Goal: Contribute content: Contribute content

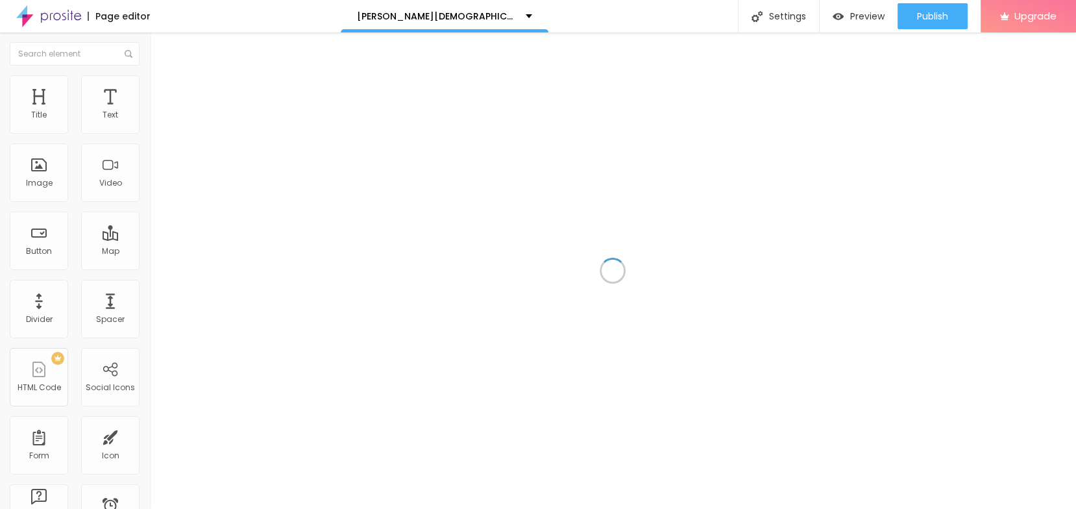
click at [8, 97] on div "Title Text Image Video Button Map Divider Spacer PREMIUM HTML Code Social Icons…" at bounding box center [74, 381] width 149 height 613
click at [40, 100] on div "Title" at bounding box center [39, 104] width 58 height 58
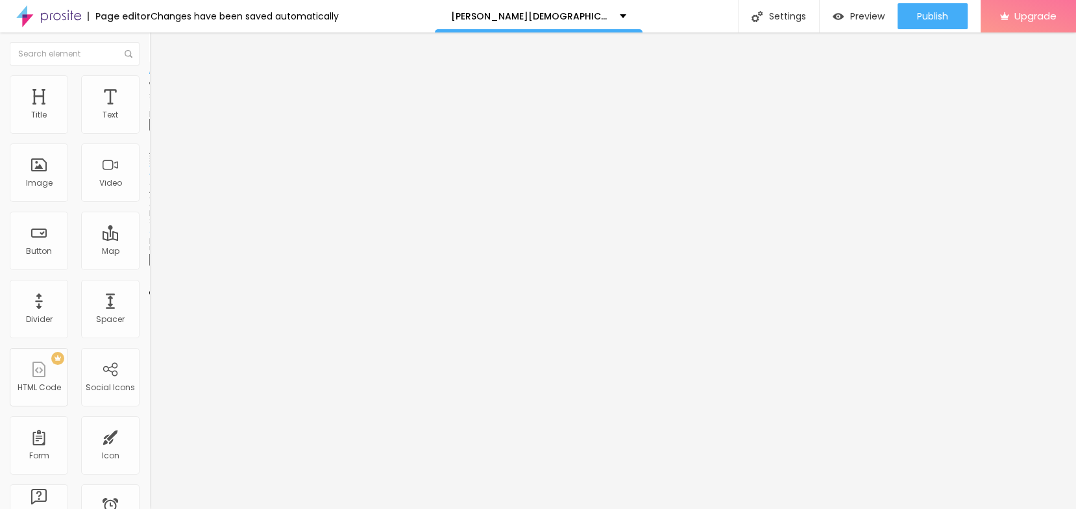
click at [149, 112] on span "Add image" at bounding box center [175, 106] width 53 height 11
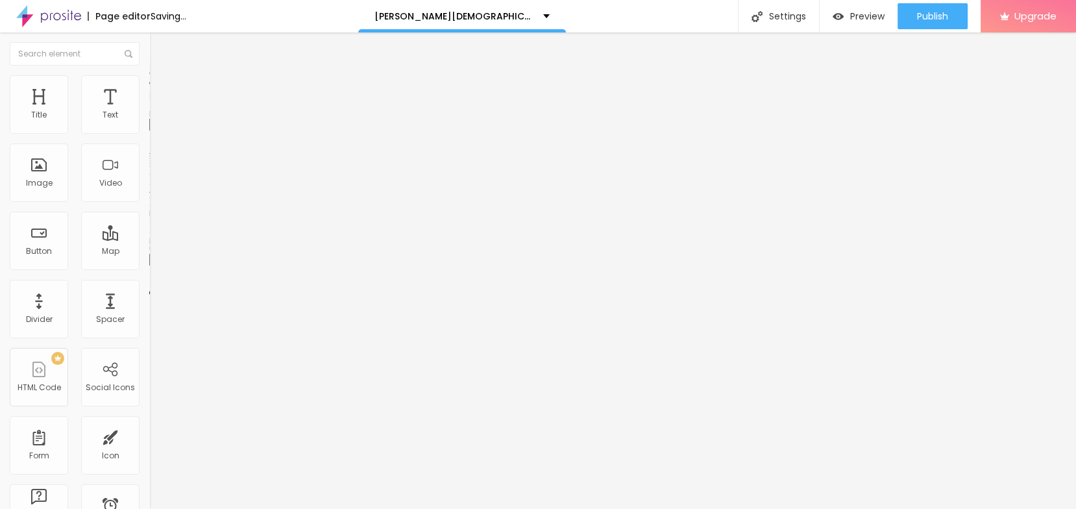
click at [149, 131] on input "text" at bounding box center [227, 124] width 156 height 13
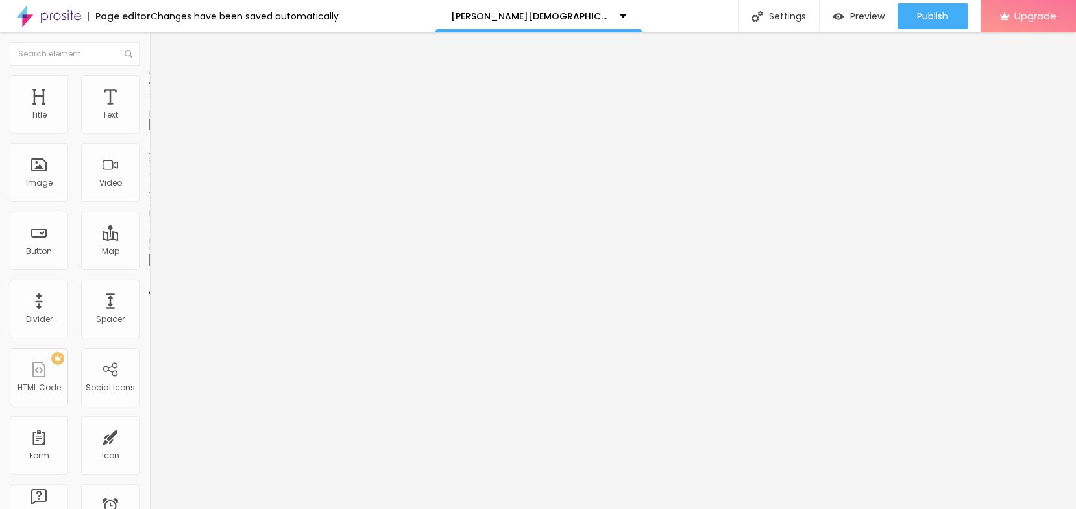
paste input "[PERSON_NAME][DEMOGRAPHIC_DATA][MEDICAL_DATA] [GEOGRAPHIC_DATA]"
type input "[PERSON_NAME][DEMOGRAPHIC_DATA][MEDICAL_DATA] [GEOGRAPHIC_DATA]"
click at [149, 266] on input "https://" at bounding box center [227, 259] width 156 height 13
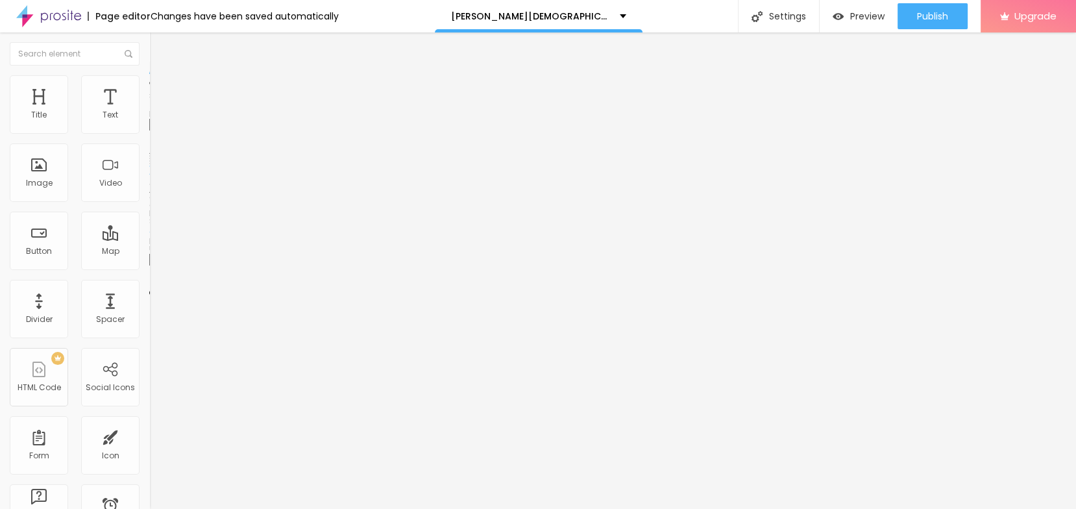
paste input "[DOMAIN_NAME][URL]"
type input "[URL][DOMAIN_NAME]"
click at [149, 84] on li "Style" at bounding box center [223, 81] width 149 height 13
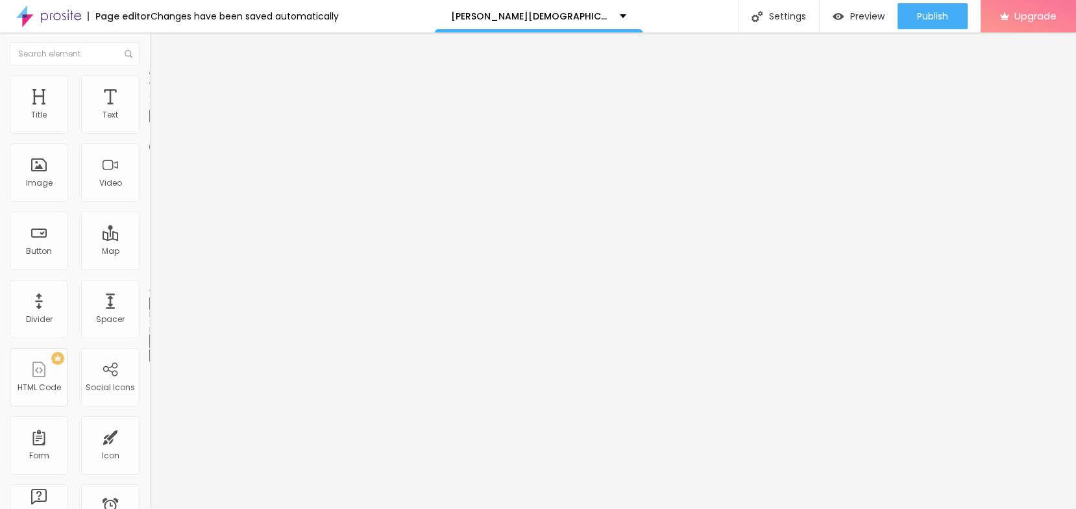
type input "90"
type input "85"
type input "75"
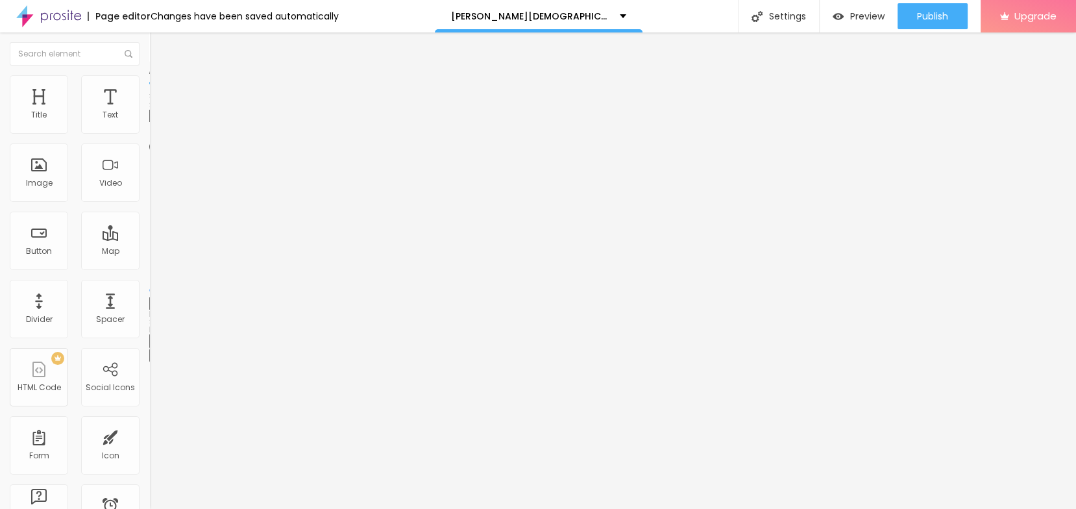
type input "75"
type input "70"
type input "65"
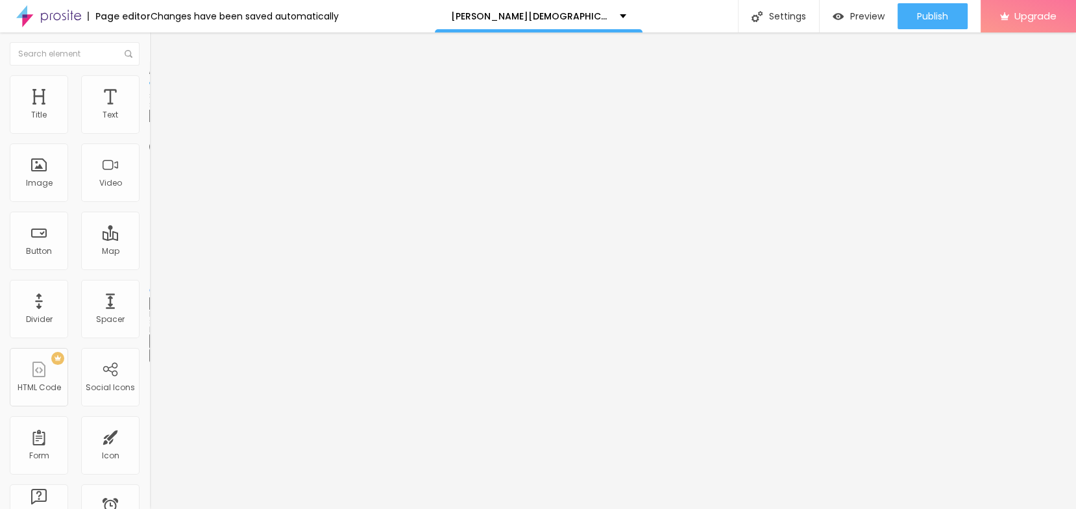
type input "60"
type input "55"
type input "50"
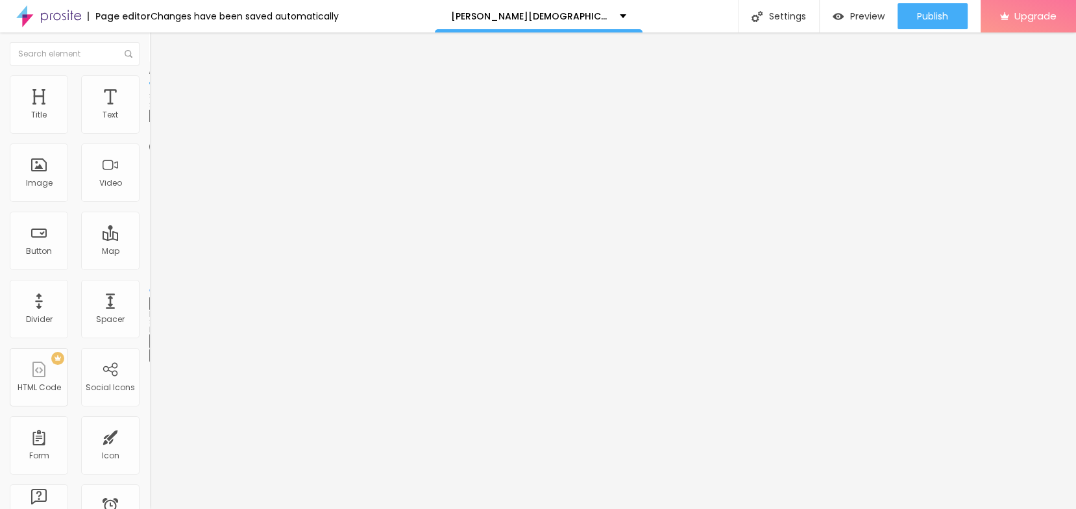
type input "50"
type input "45"
type input "40"
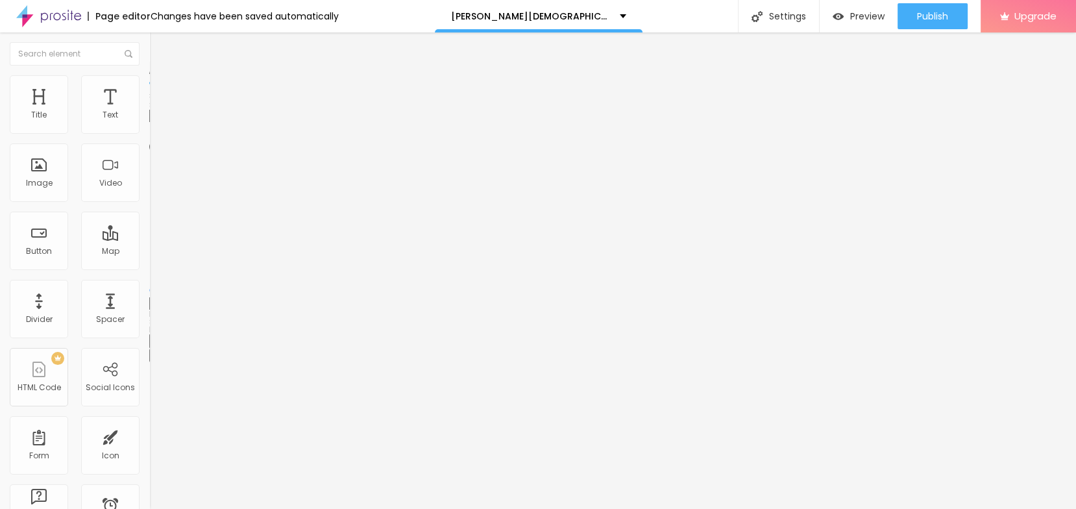
type input "35"
type input "30"
type input "25"
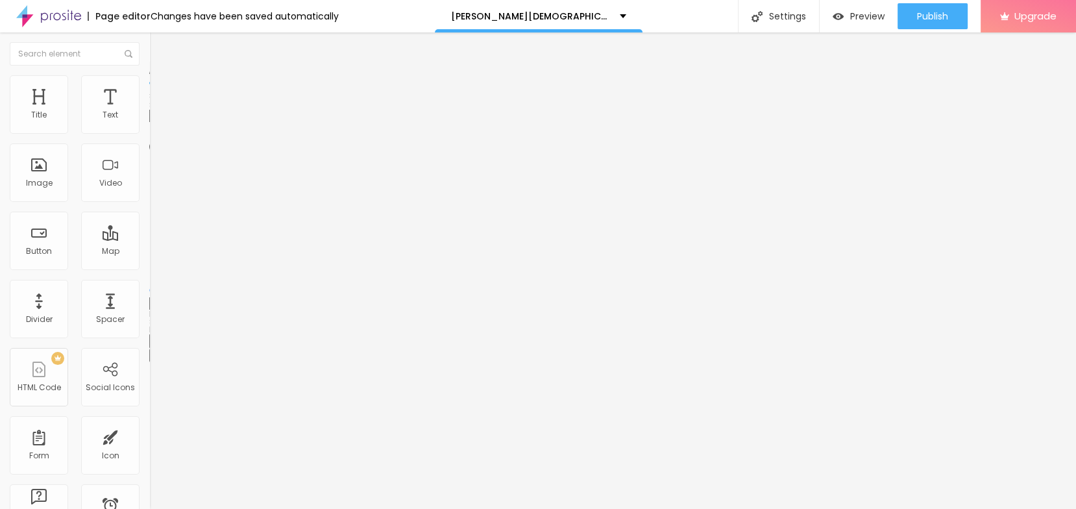
type input "25"
type input "30"
type input "35"
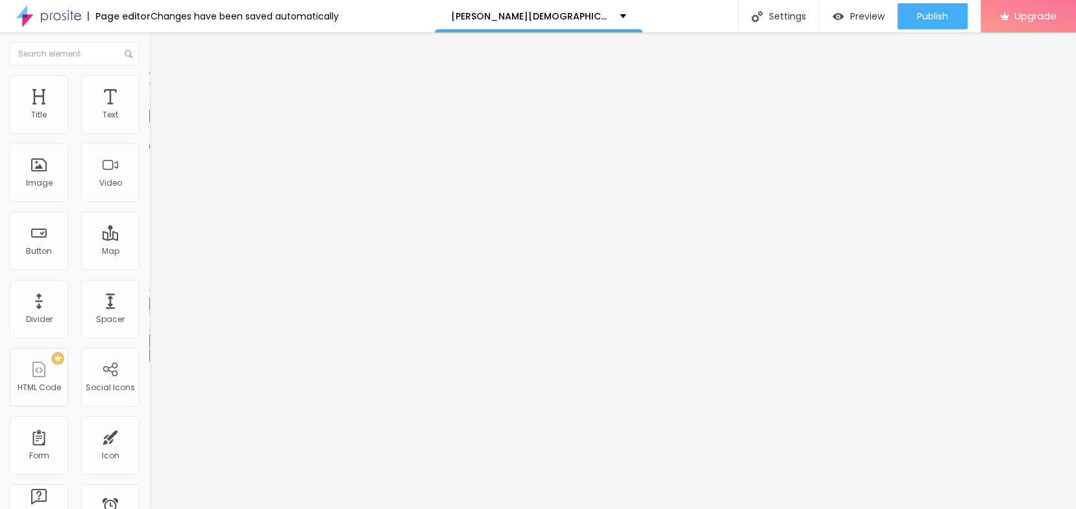
type input "30"
drag, startPoint x: 122, startPoint y: 137, endPoint x: 43, endPoint y: 136, distance: 78.5
type input "30"
click at [149, 133] on input "range" at bounding box center [191, 128] width 84 height 10
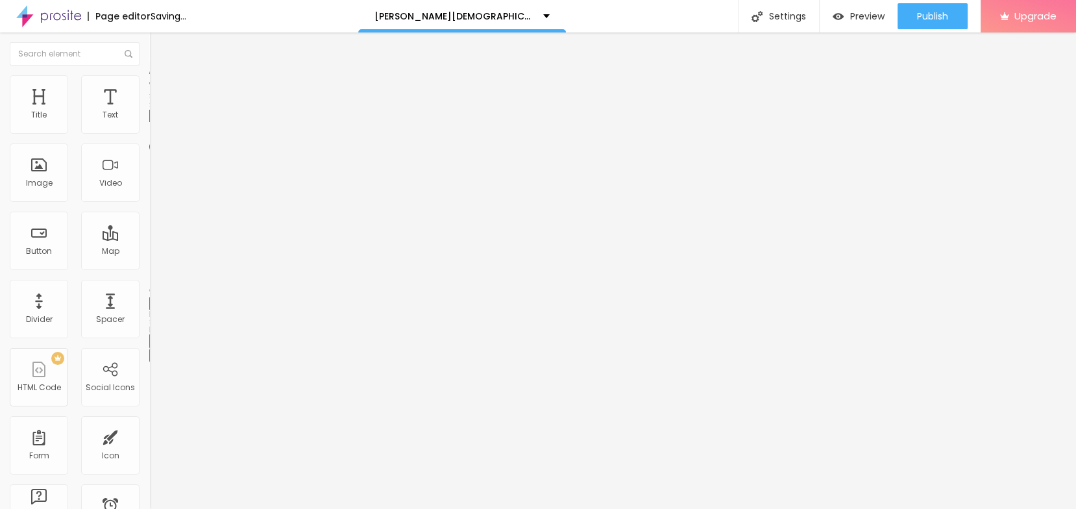
click at [159, 44] on div "Edit Image" at bounding box center [193, 47] width 68 height 10
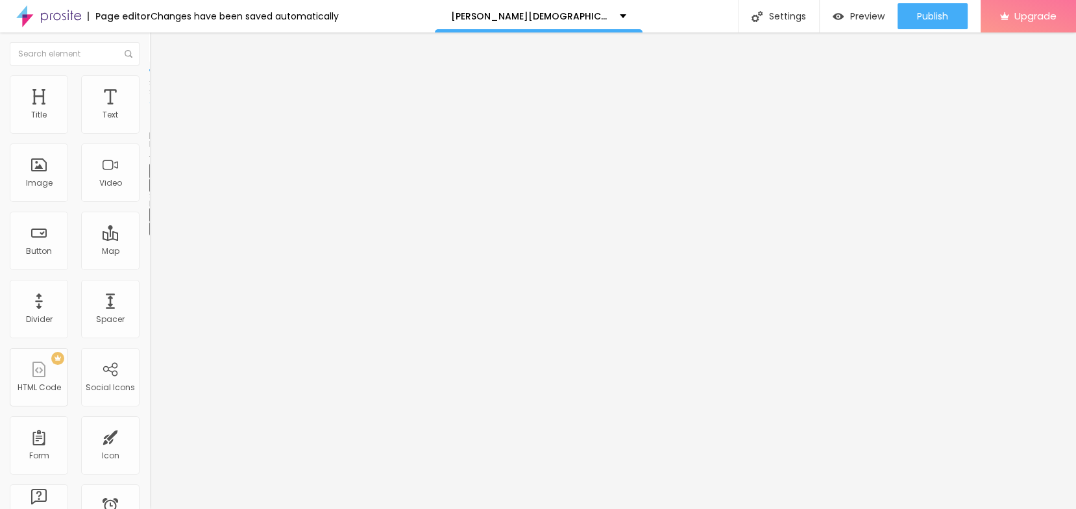
click at [149, 192] on button "button" at bounding box center [158, 185] width 18 height 14
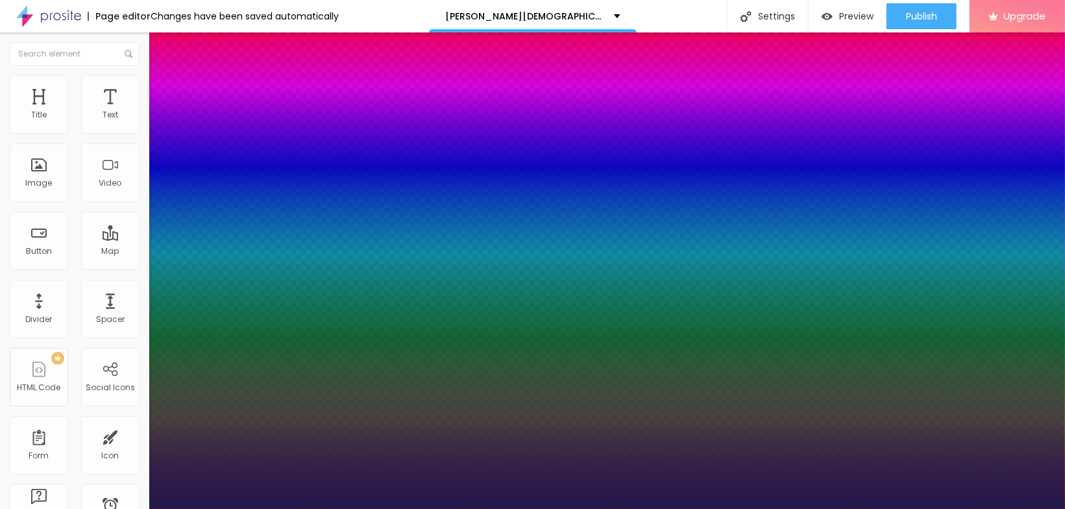
type input "1"
type input "40"
type input "1"
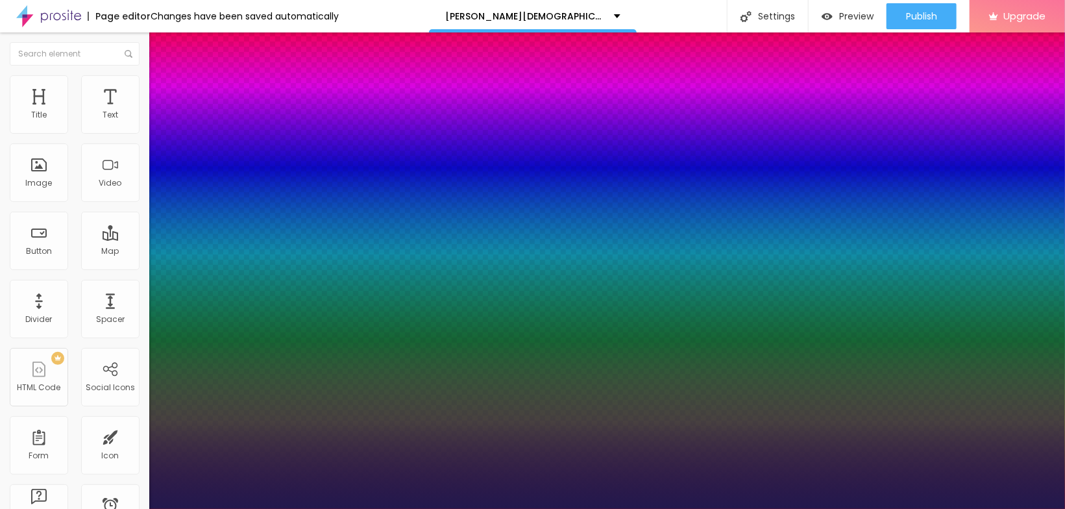
type input "29"
type input "1"
type input "29"
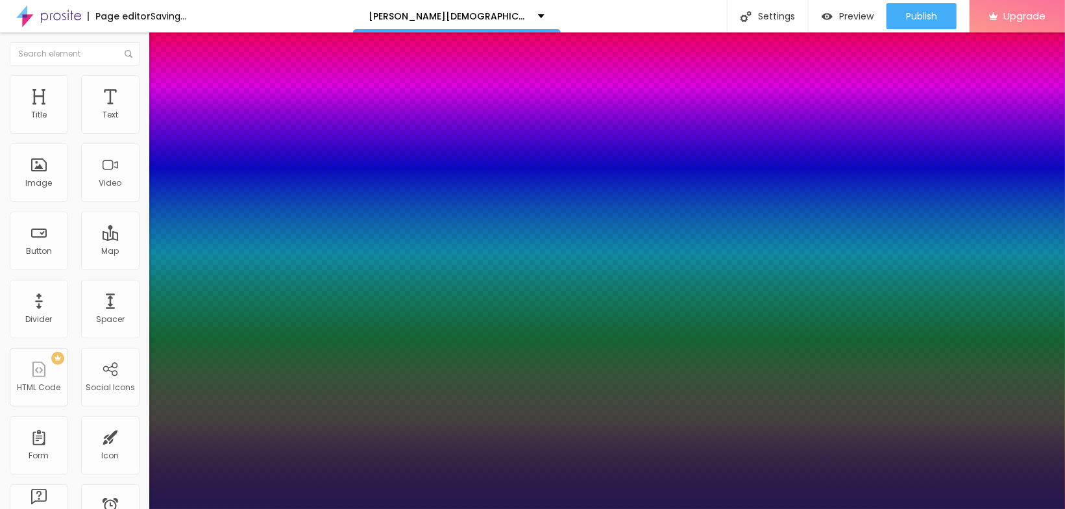
type input "1"
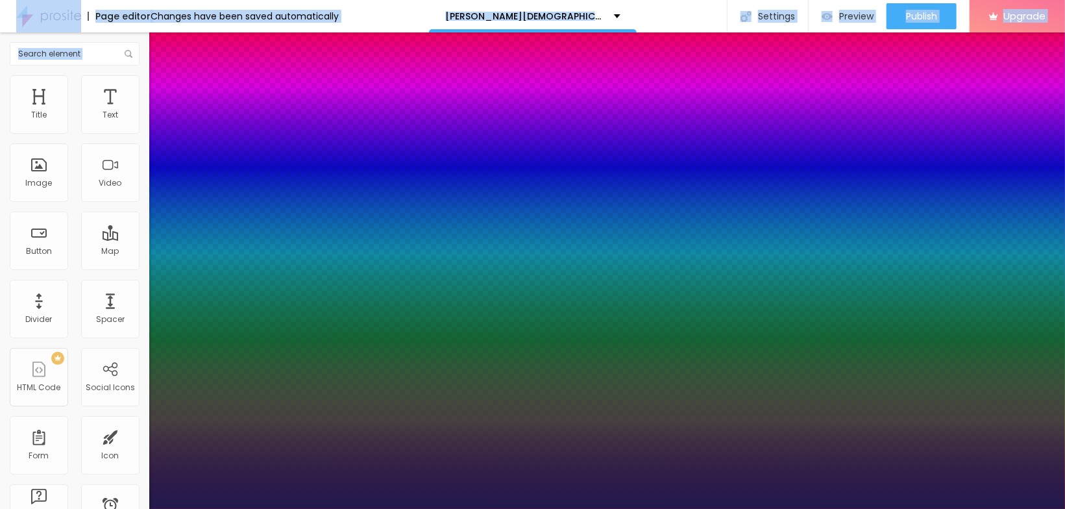
click at [359, 508] on div at bounding box center [532, 509] width 1065 height 0
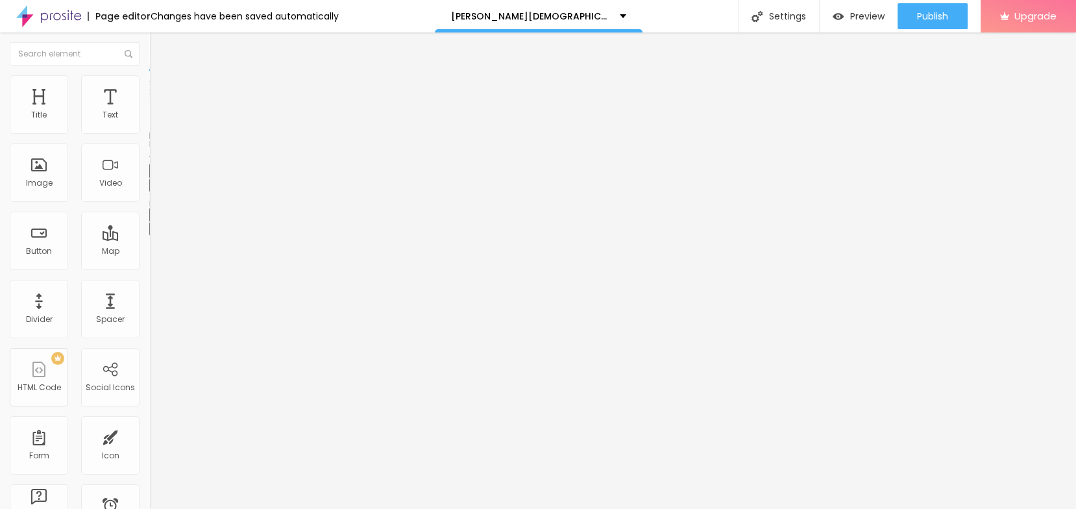
click at [149, 236] on button "button" at bounding box center [158, 229] width 18 height 14
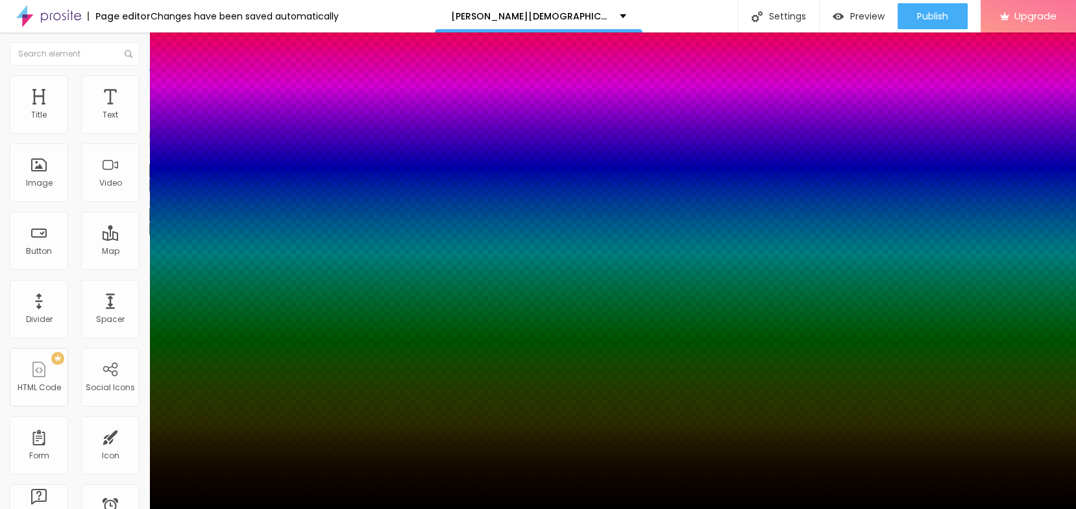
click at [228, 508] on div at bounding box center [538, 516] width 1076 height 0
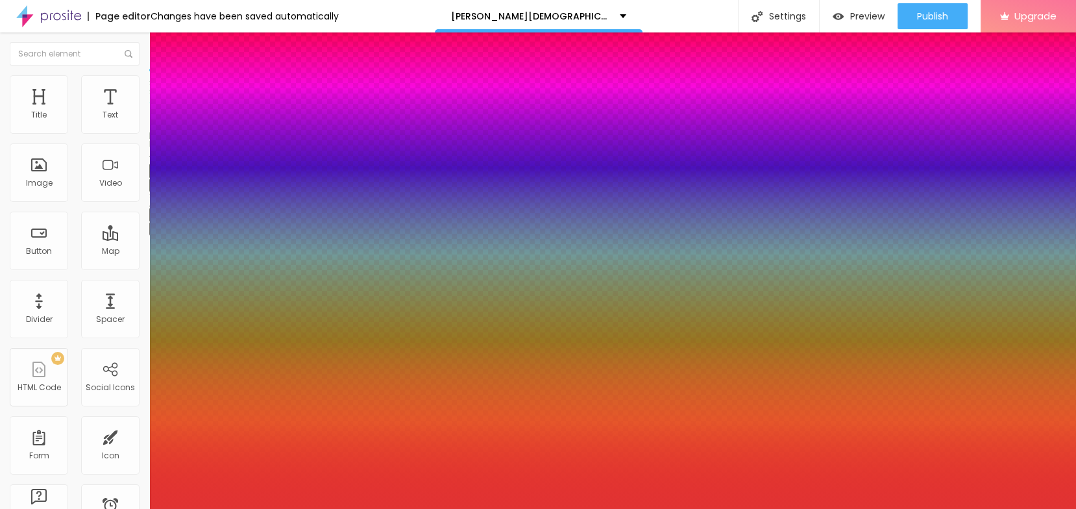
click at [195, 394] on div at bounding box center [538, 254] width 1076 height 509
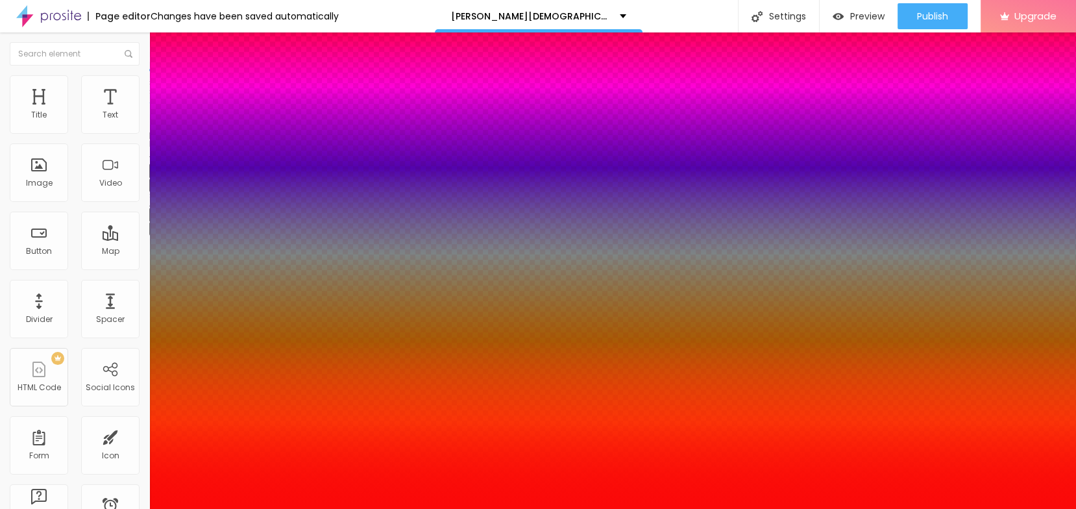
drag, startPoint x: 204, startPoint y: 389, endPoint x: 213, endPoint y: 384, distance: 10.5
click at [213, 384] on div at bounding box center [538, 254] width 1076 height 509
type input "#FB0505"
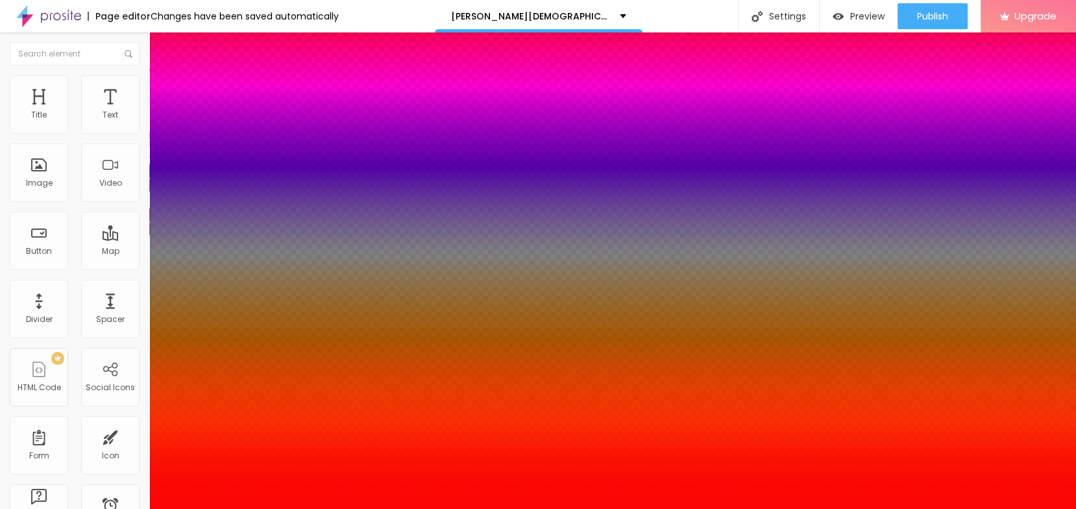
click at [533, 508] on div at bounding box center [538, 509] width 1076 height 0
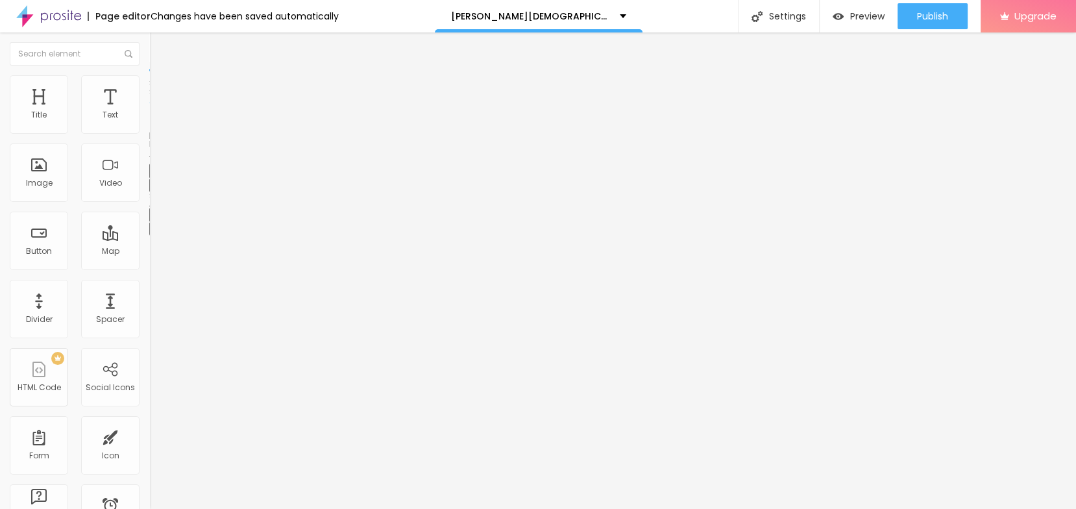
click at [159, 45] on div "Edit Title" at bounding box center [188, 47] width 58 height 10
click at [914, 10] on button "Publish" at bounding box center [932, 16] width 70 height 26
click at [939, 16] on span "Publish" at bounding box center [932, 16] width 31 height 10
